Goal: Register for event/course: Sign up to attend an event or enroll in a course

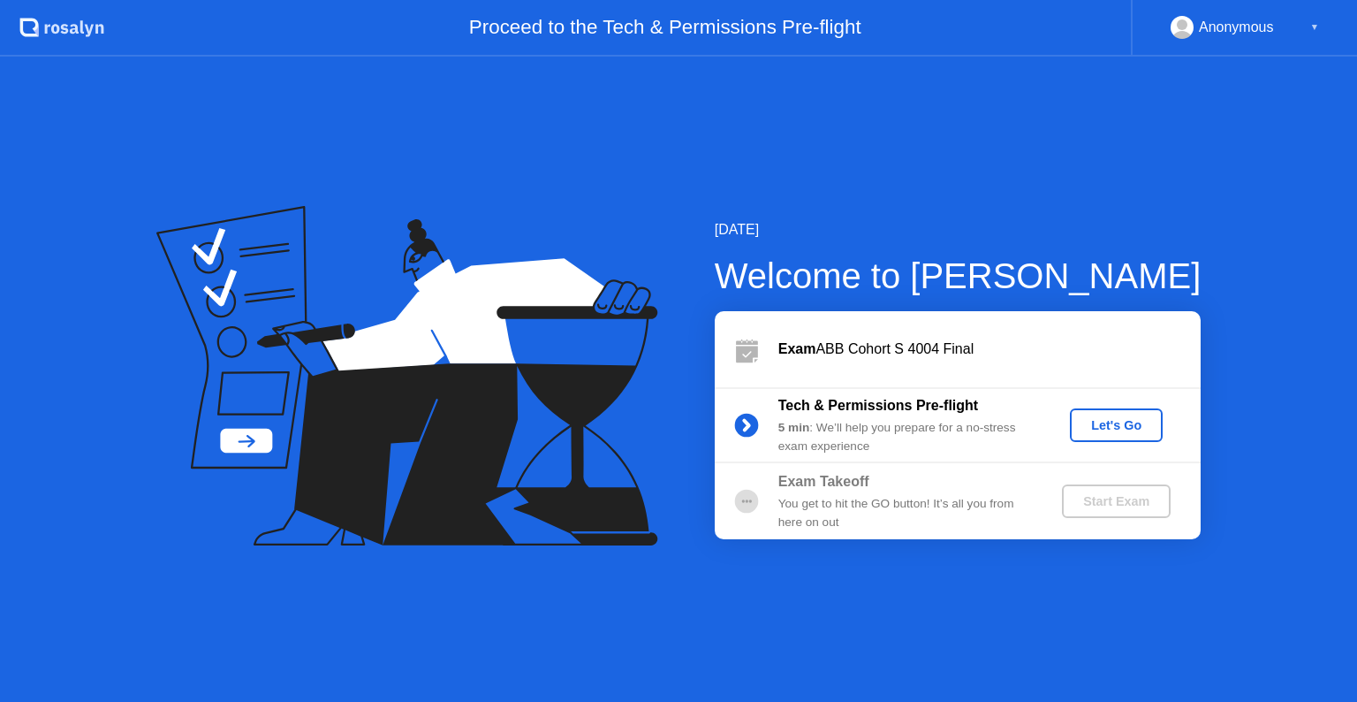
click at [1128, 428] on div "Let's Go" at bounding box center [1116, 425] width 79 height 14
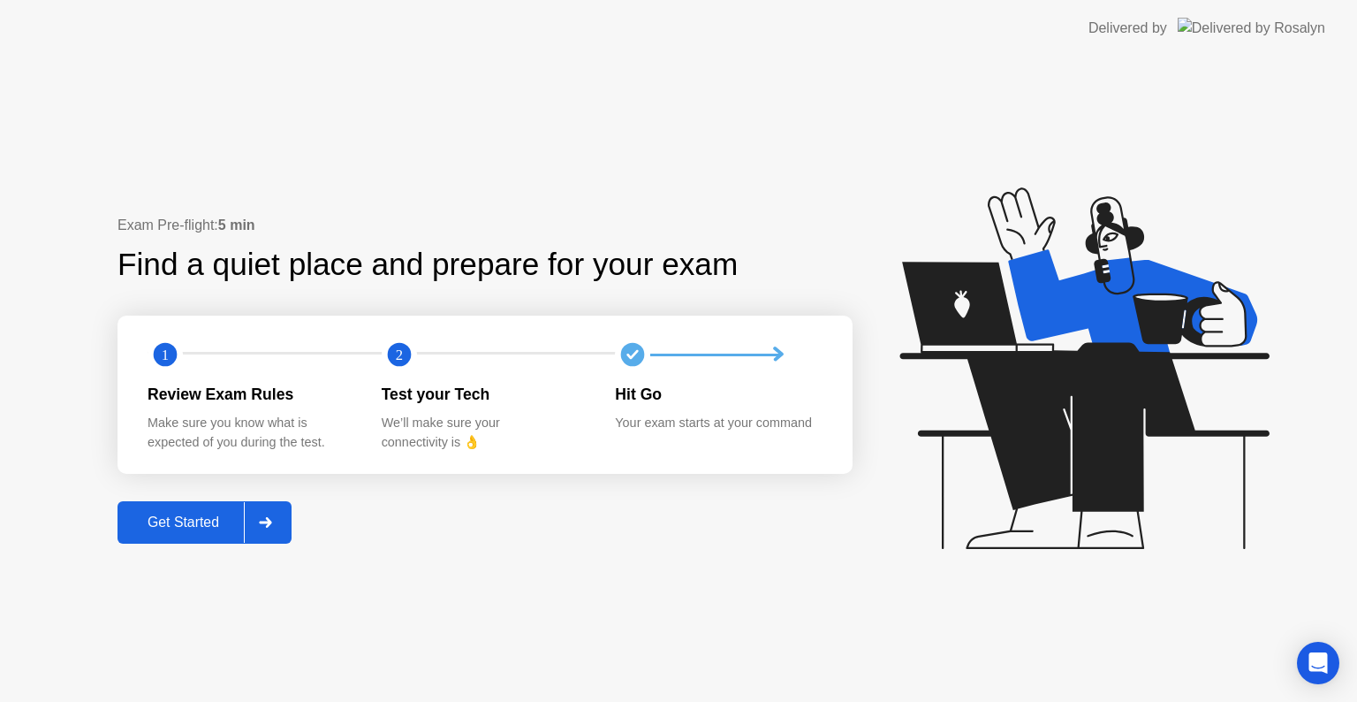
click at [168, 520] on div "Get Started" at bounding box center [183, 522] width 121 height 16
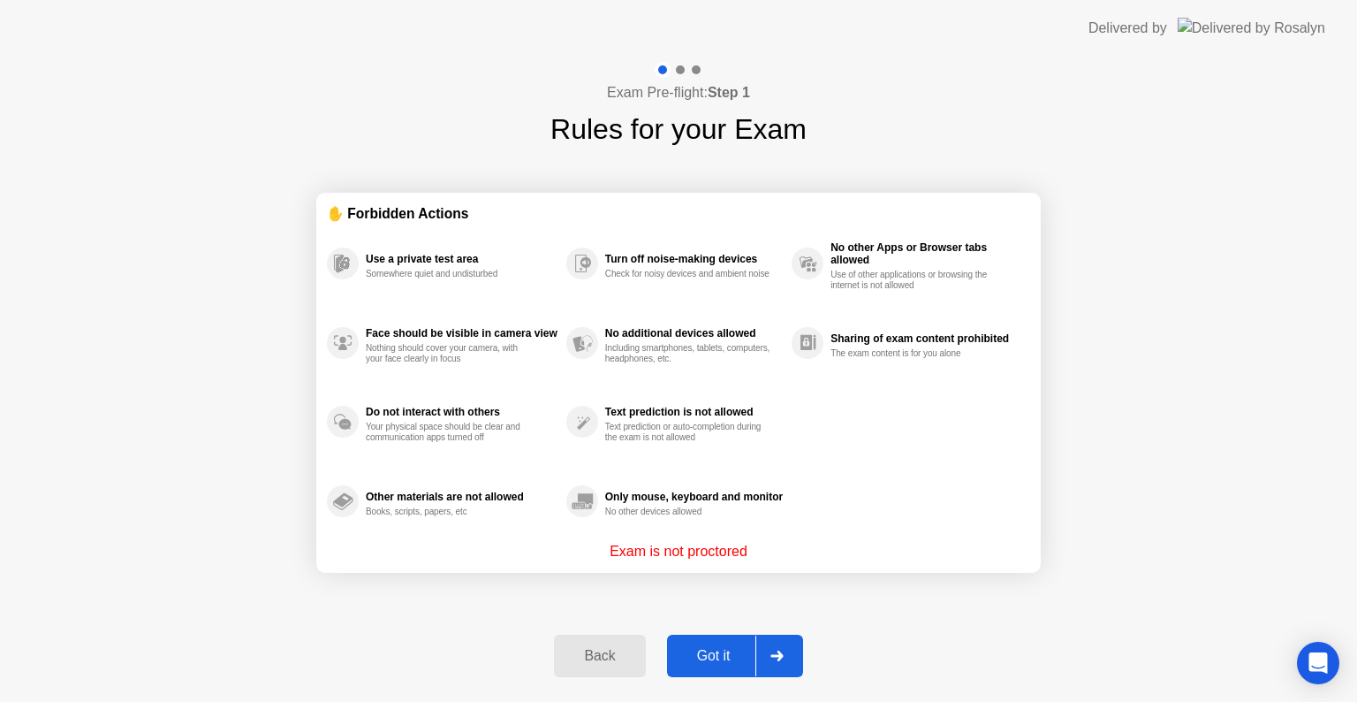
click at [719, 661] on div "Got it" at bounding box center [713, 656] width 83 height 16
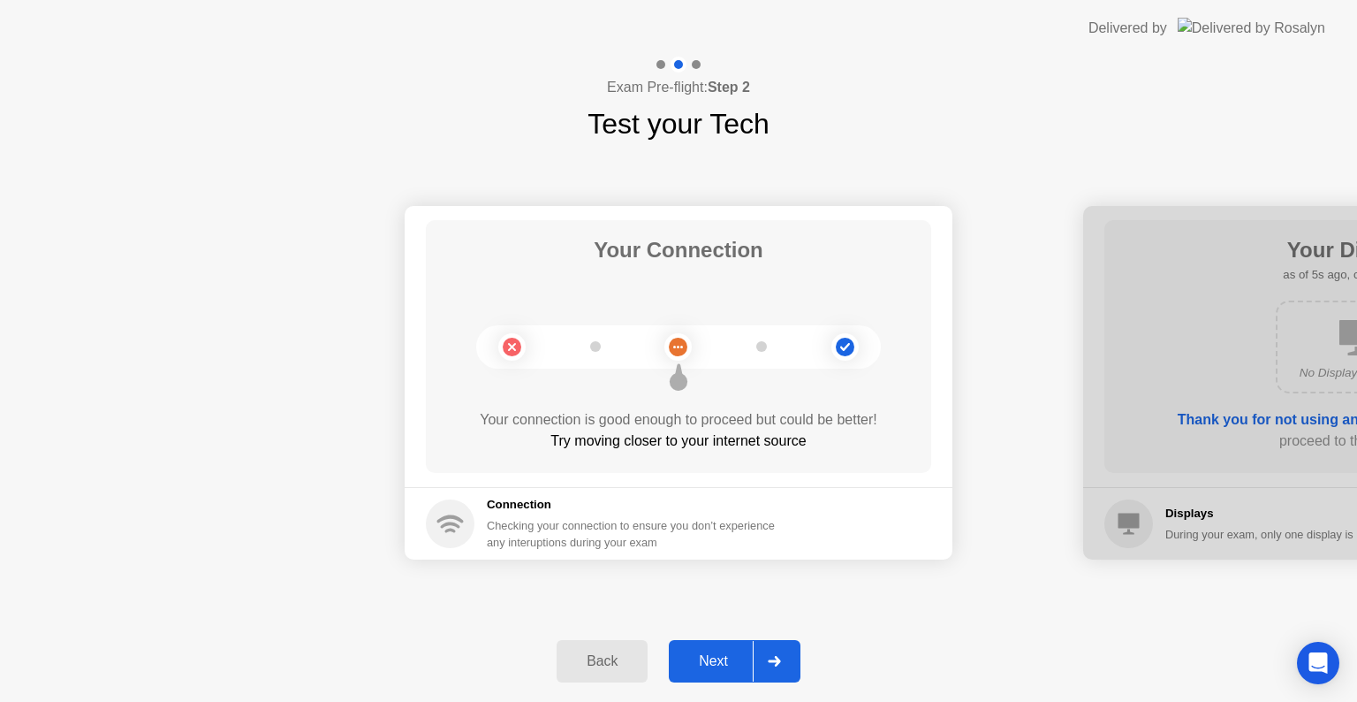
click at [705, 661] on div "Next" at bounding box center [713, 661] width 79 height 16
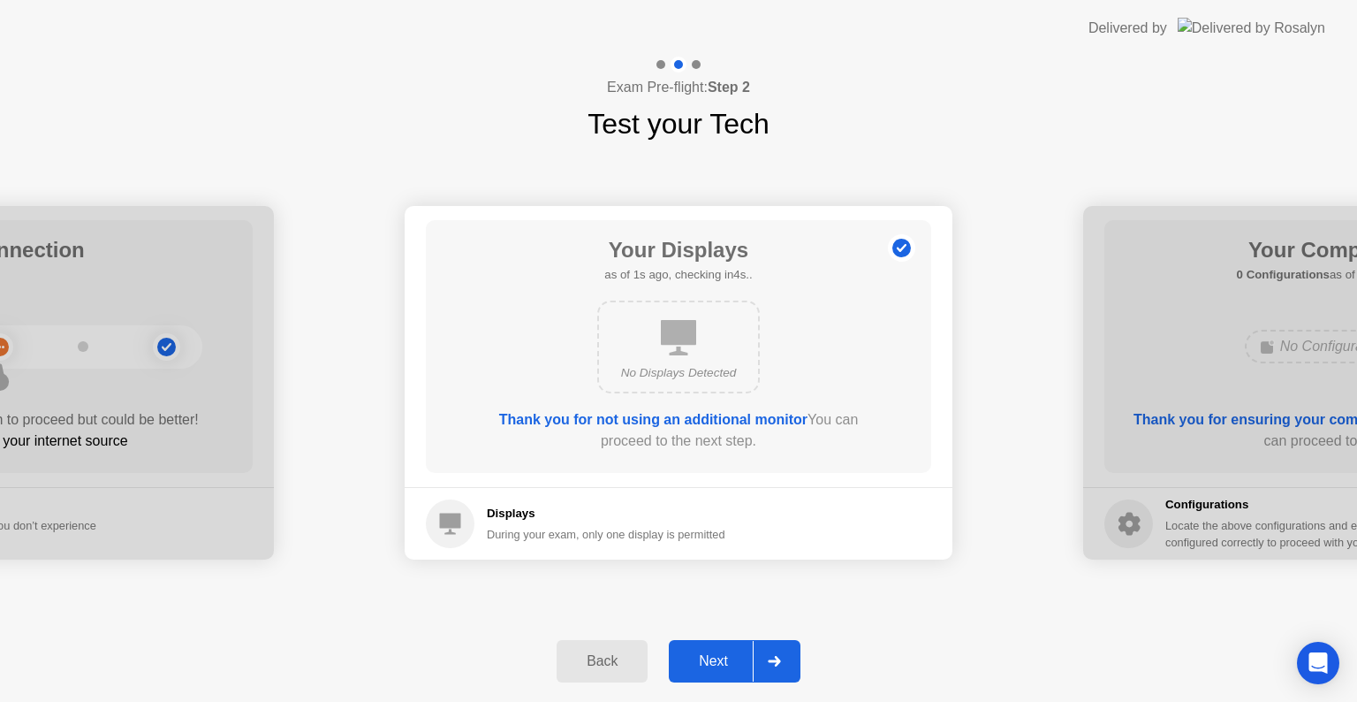
click at [715, 659] on div "Next" at bounding box center [713, 661] width 79 height 16
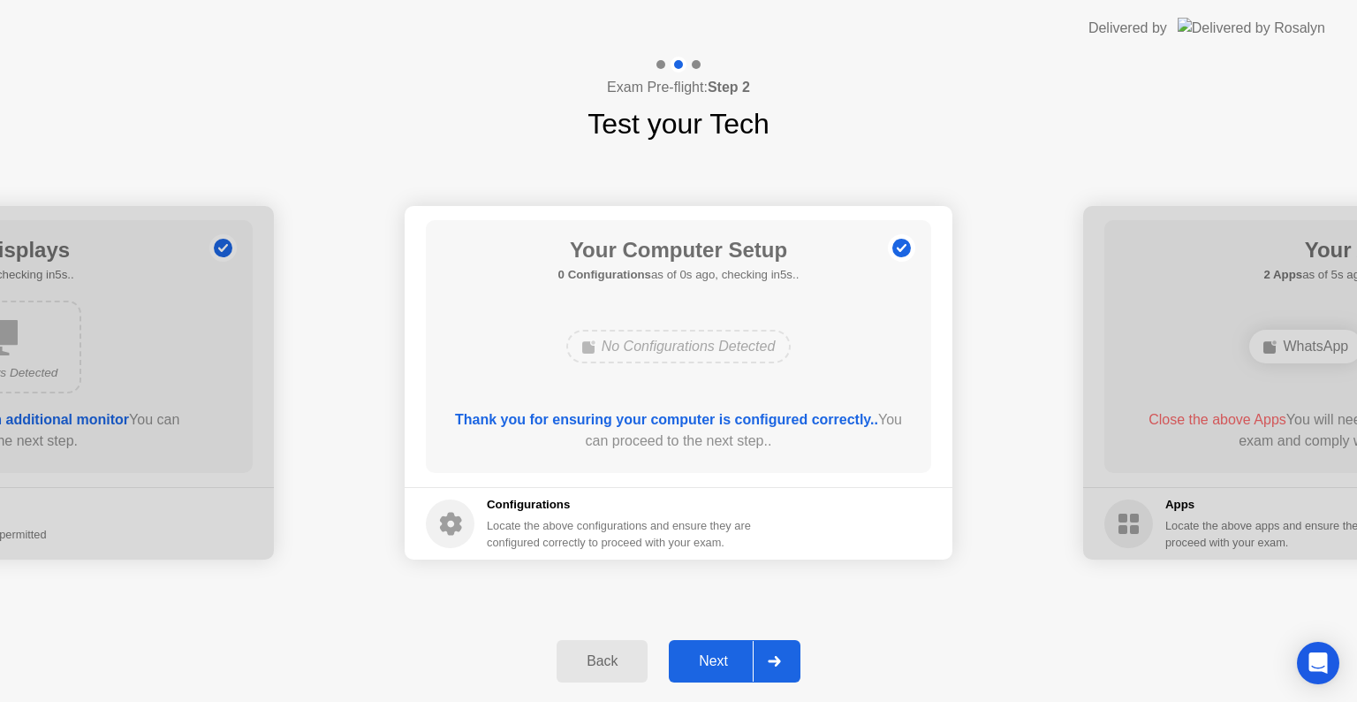
click at [714, 662] on div "Next" at bounding box center [713, 661] width 79 height 16
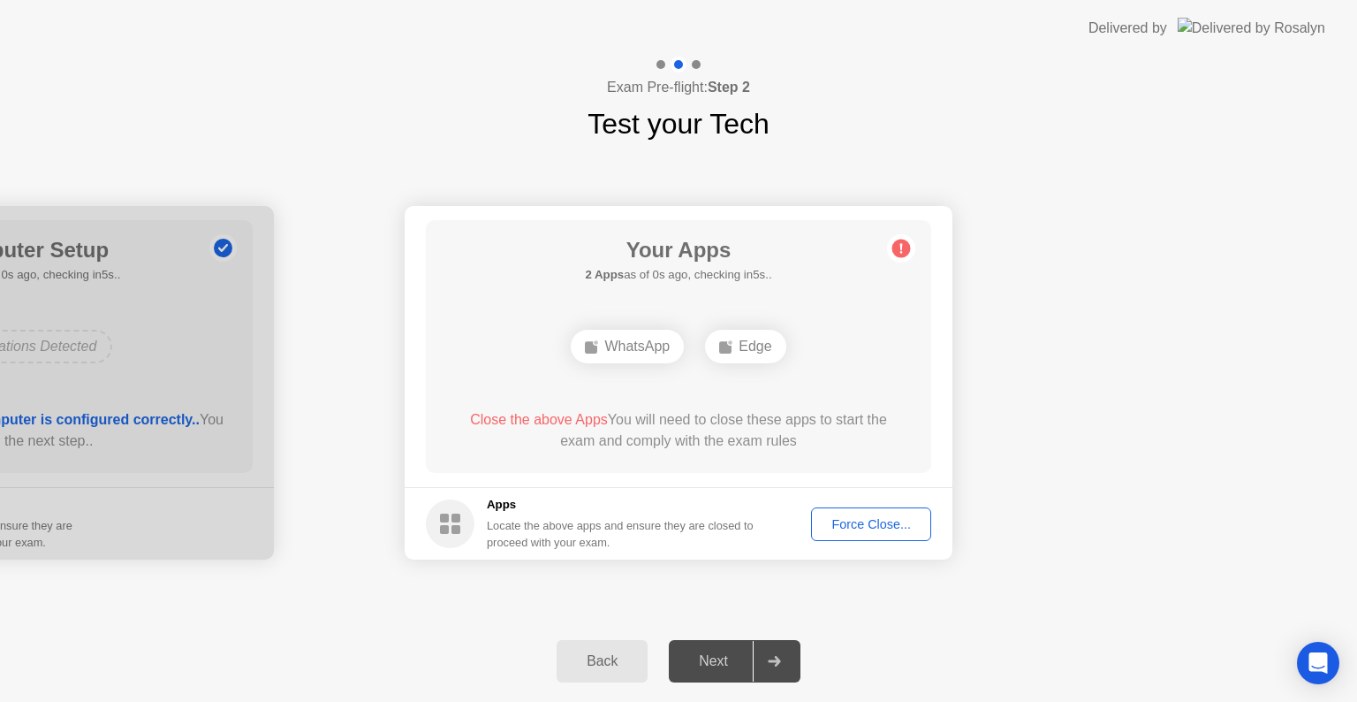
click at [859, 523] on div "Force Close..." at bounding box center [871, 524] width 108 height 14
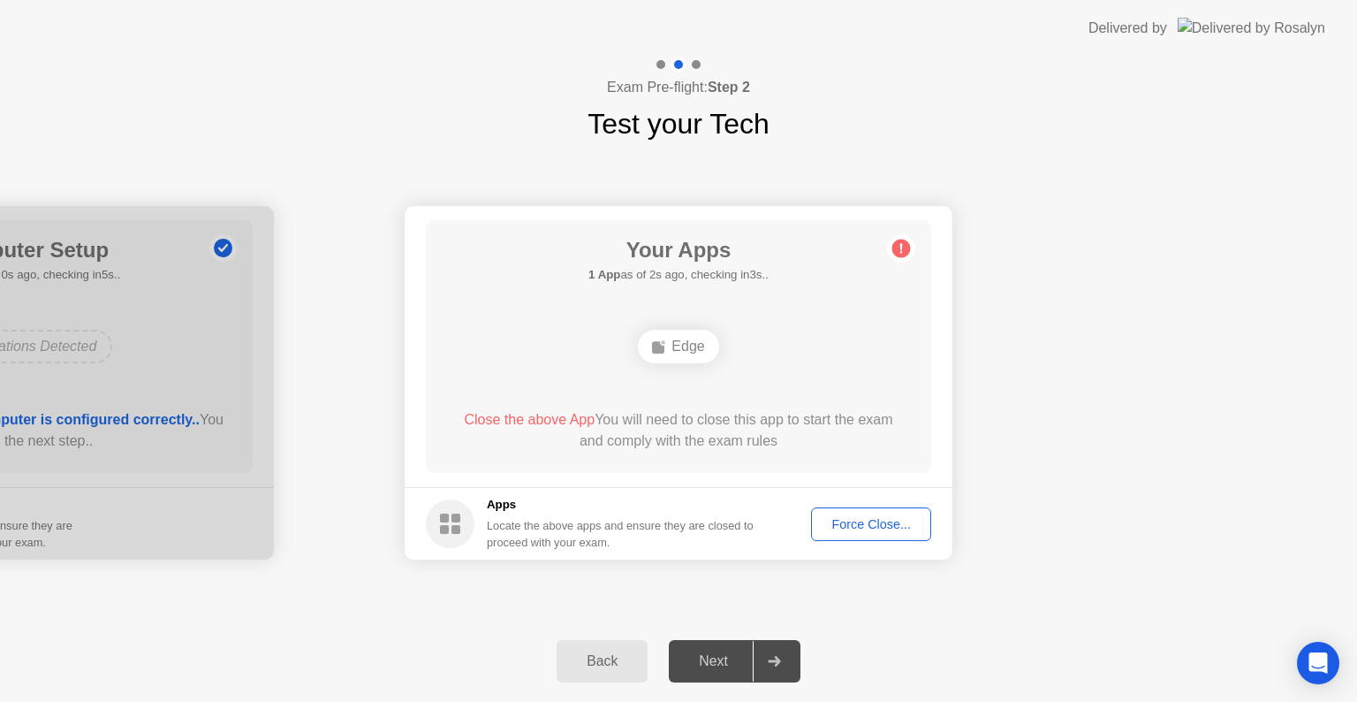
click at [827, 524] on div "Force Close..." at bounding box center [871, 524] width 108 height 14
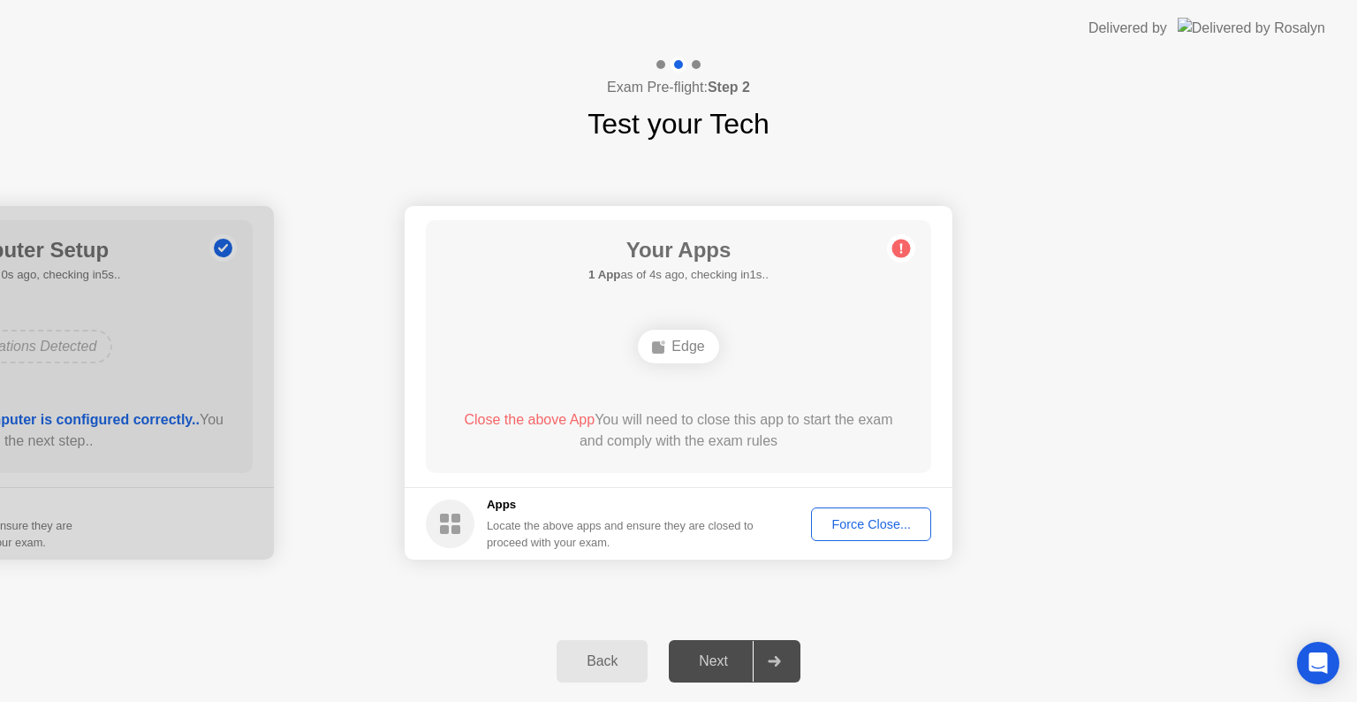
click at [837, 535] on button "Force Close..." at bounding box center [871, 524] width 120 height 34
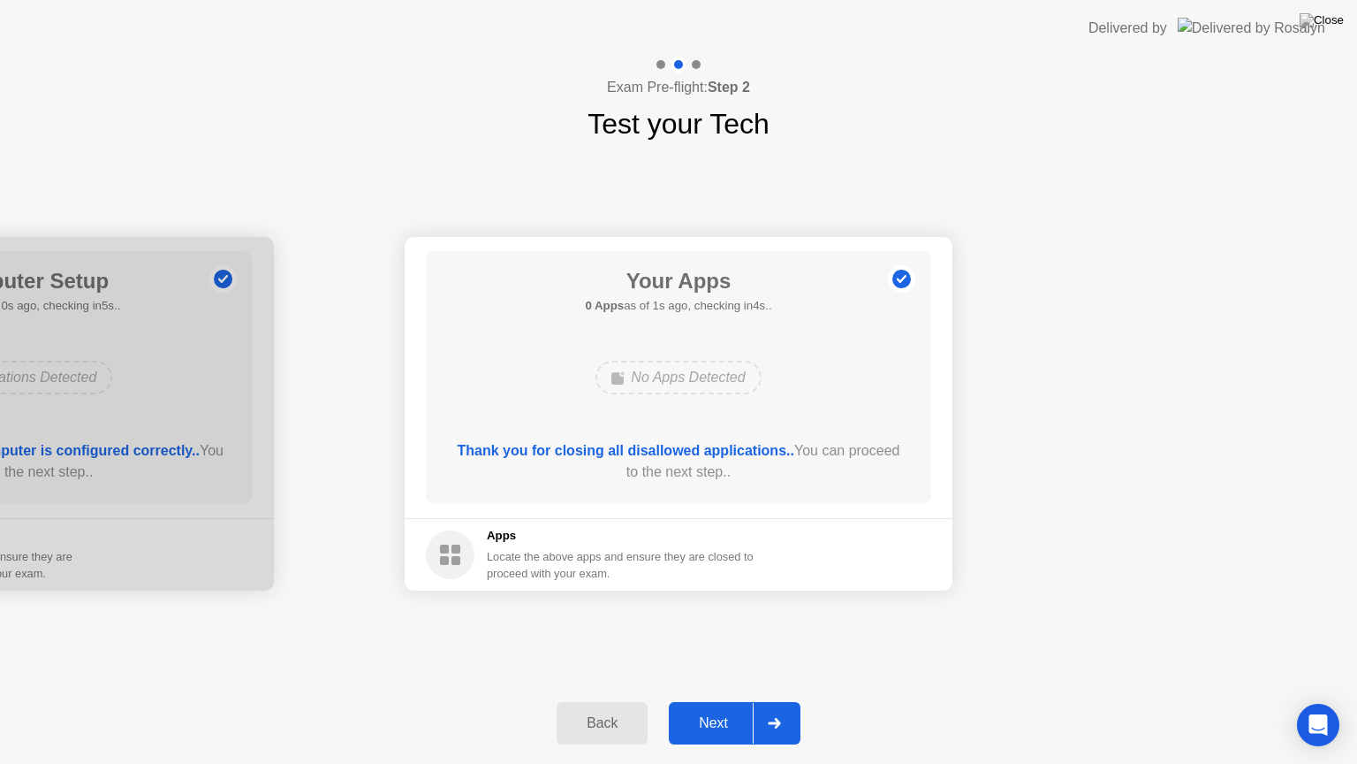
click at [726, 701] on button "Next" at bounding box center [735, 723] width 132 height 42
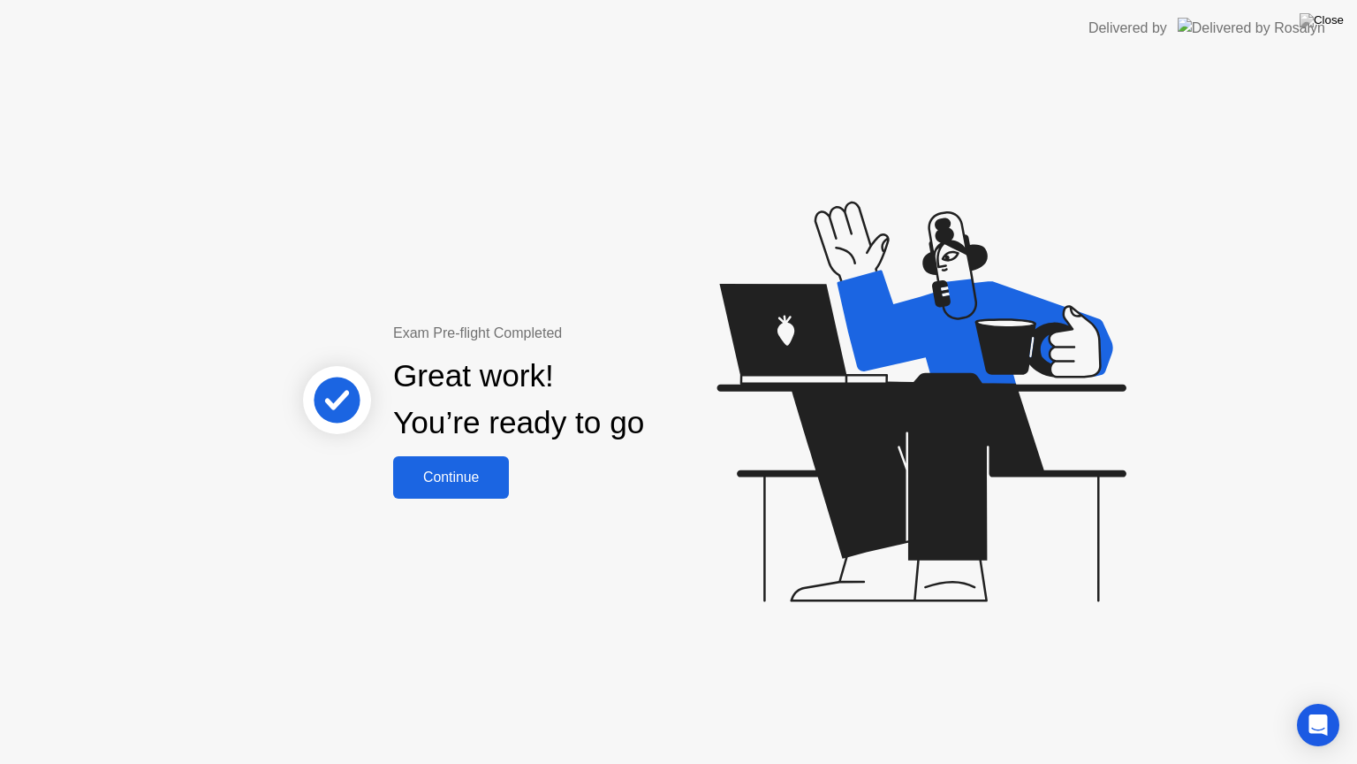
click at [449, 476] on div "Continue" at bounding box center [451, 477] width 105 height 16
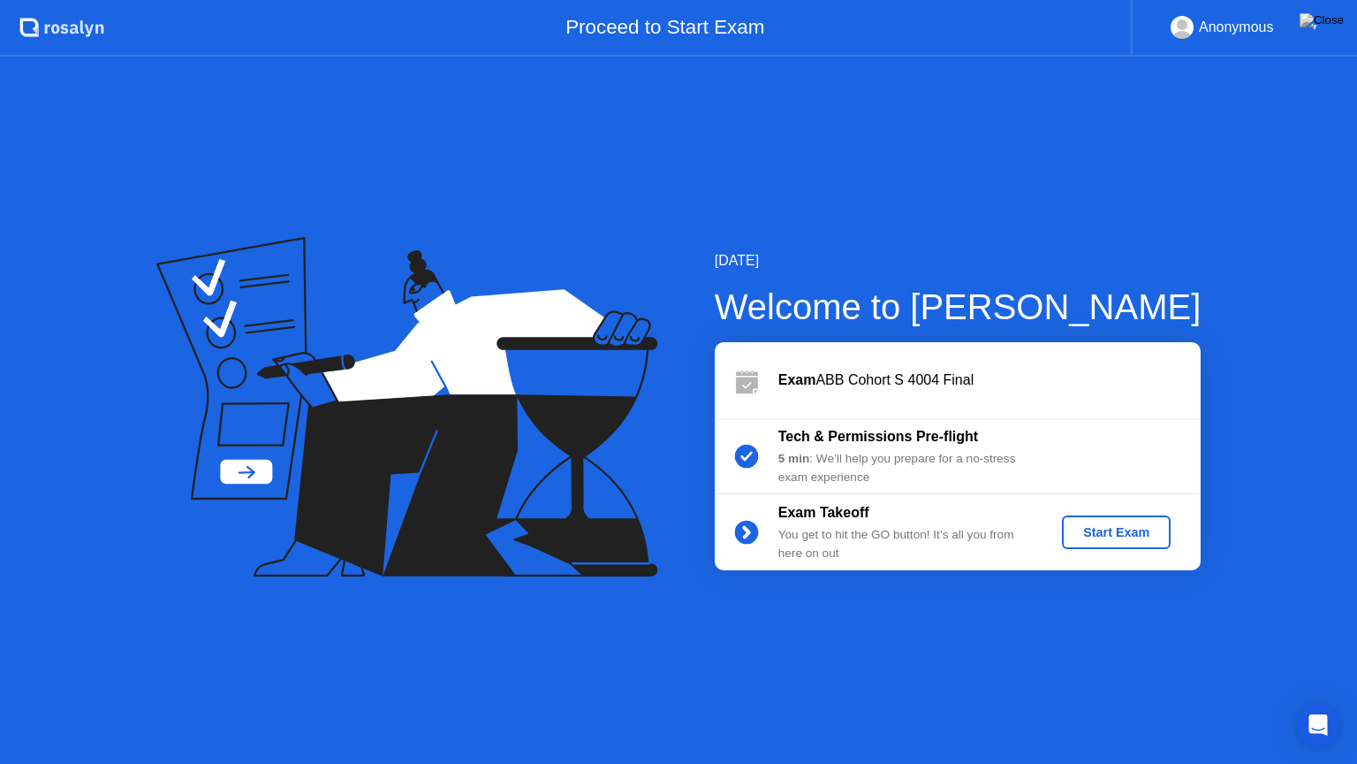
click at [1121, 531] on div "Start Exam" at bounding box center [1116, 532] width 95 height 14
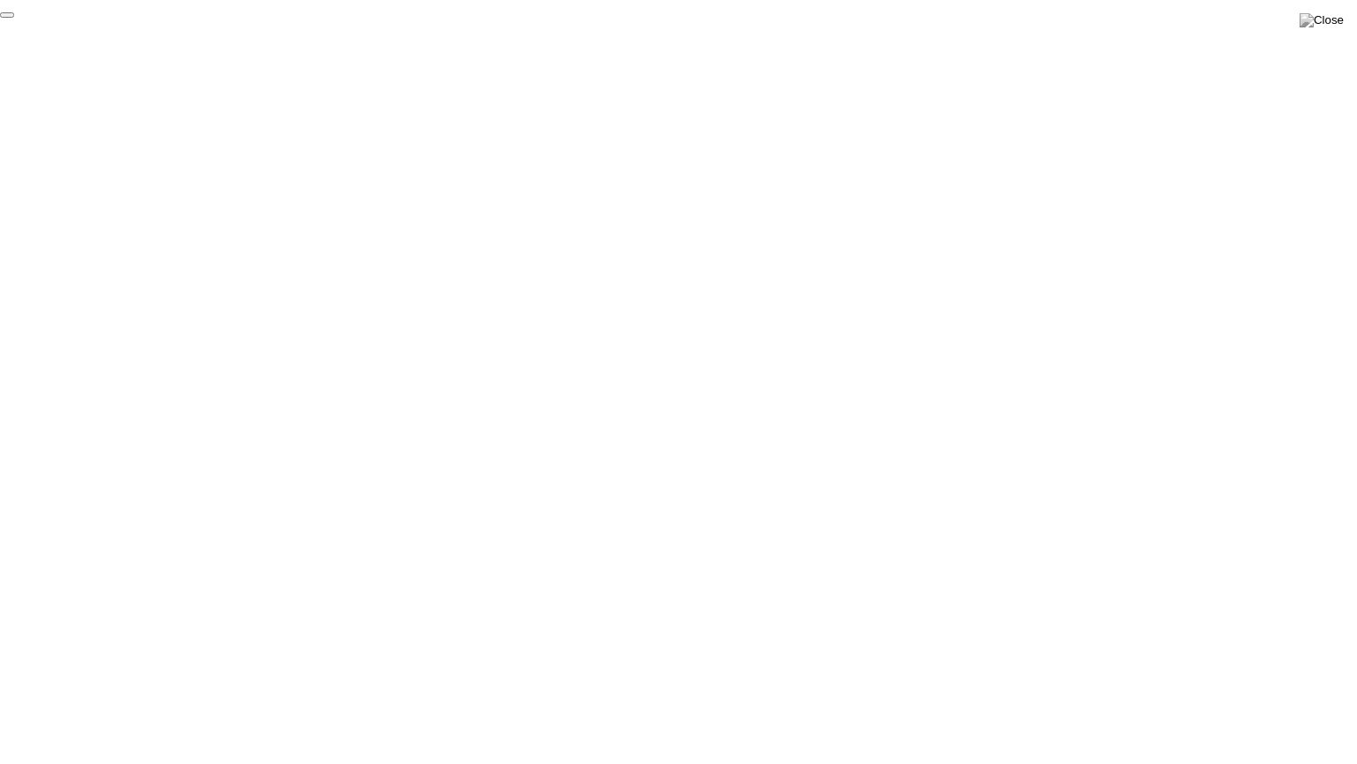
click div "End Proctoring Session"
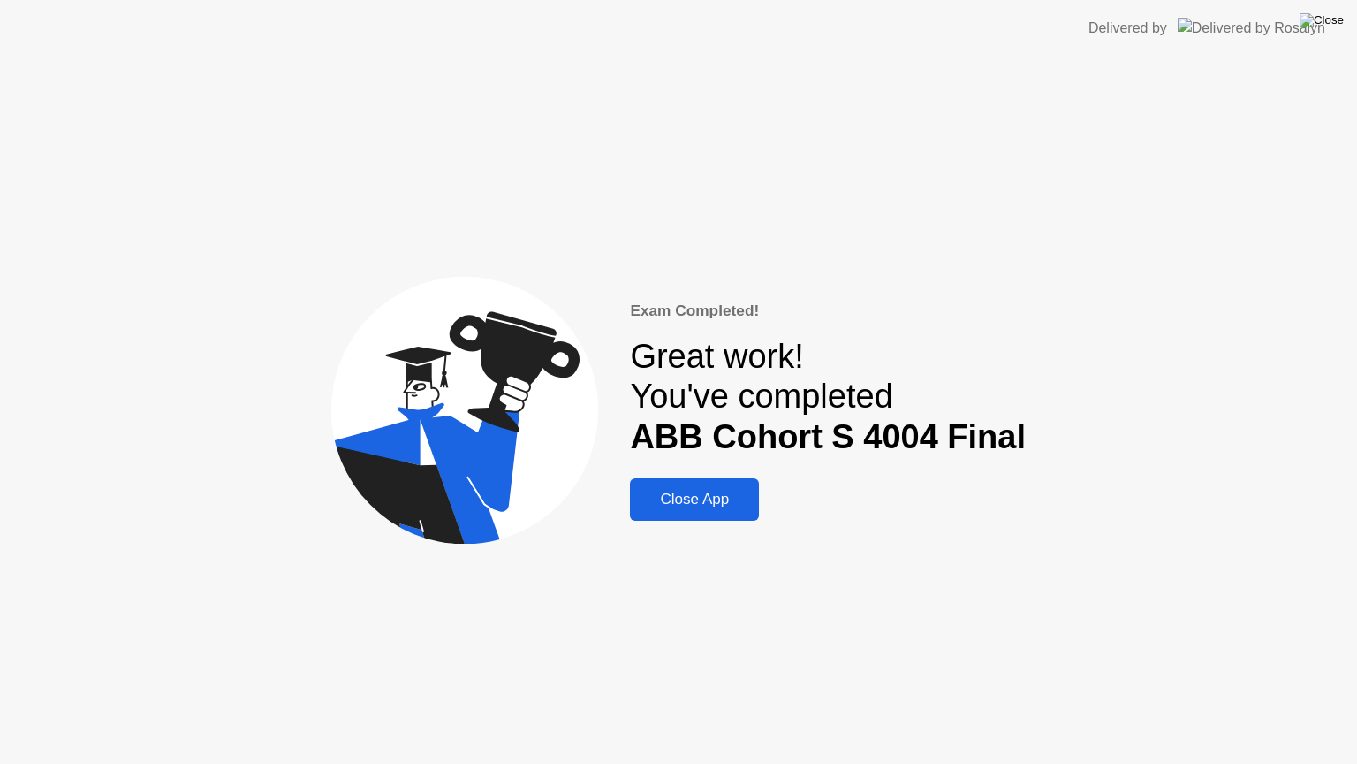
click at [1339, 23] on img at bounding box center [1322, 20] width 44 height 14
